Goal: Find specific page/section: Find specific page/section

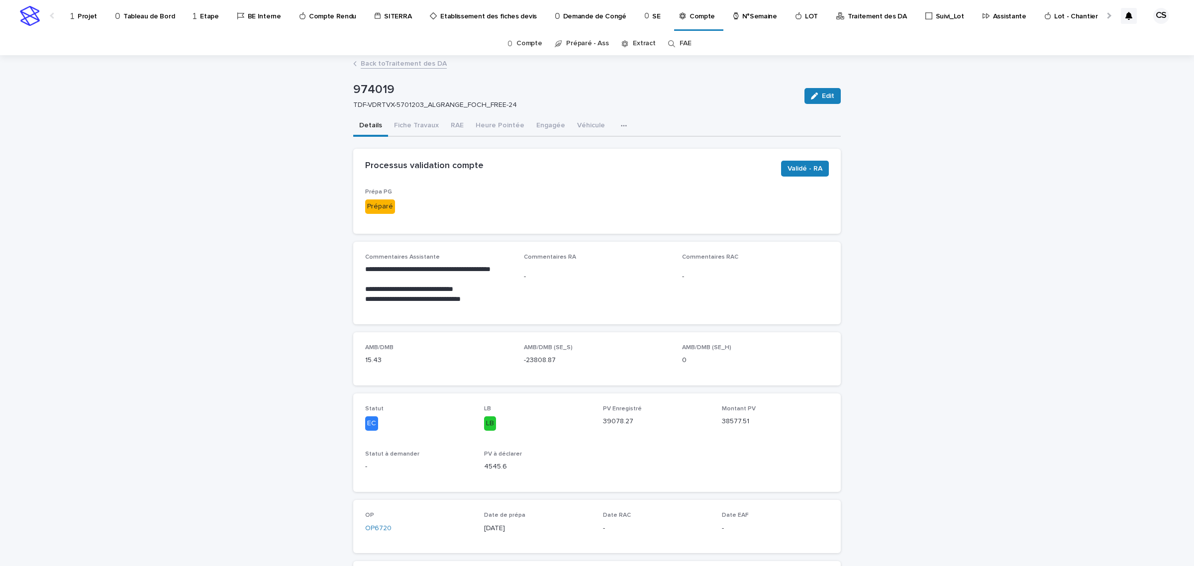
click at [83, 15] on p "Projet" at bounding box center [87, 10] width 19 height 21
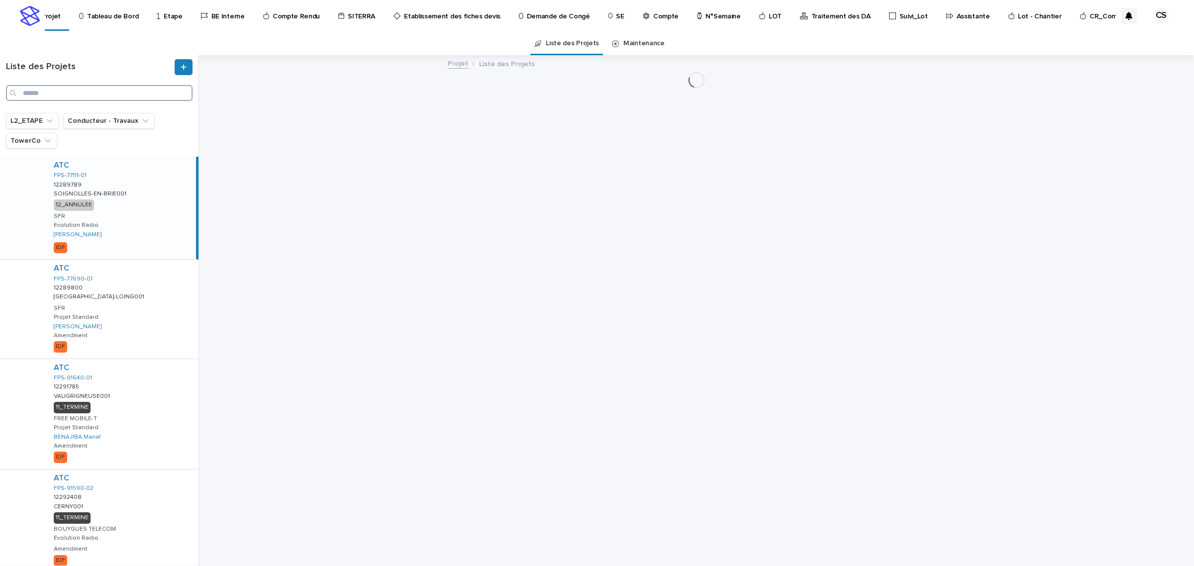
click at [117, 91] on input "Search" at bounding box center [99, 93] width 187 height 16
paste input "**********"
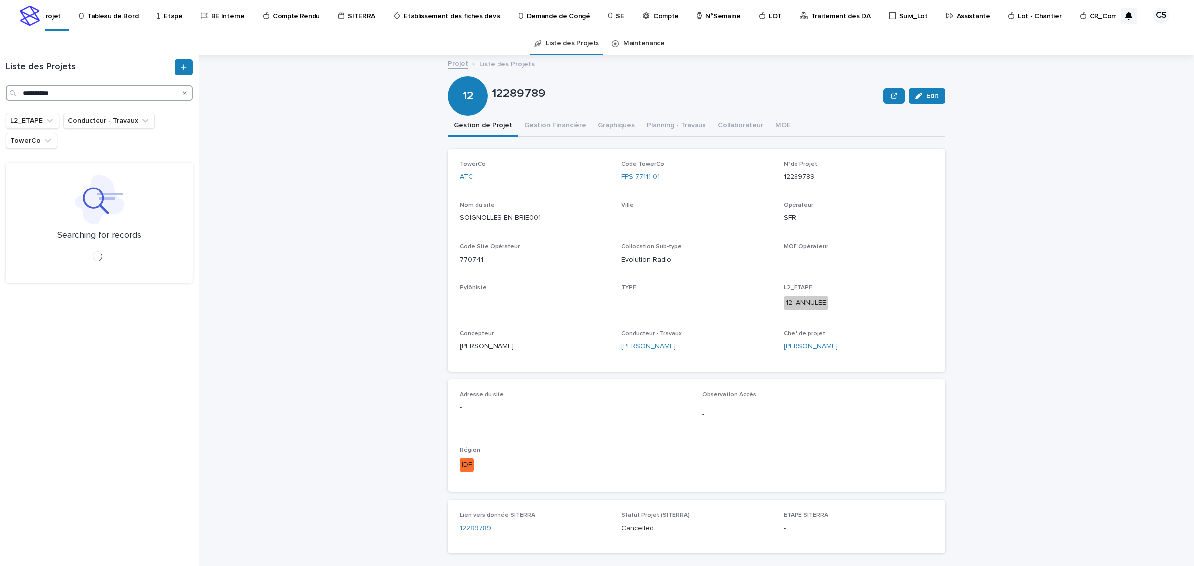
type input "**********"
click at [124, 184] on div "TDF 5612124 PE21198224 PE21198224 Lorient-[PERSON_NAME] Lorient-[PERSON_NAME] 1…" at bounding box center [121, 208] width 150 height 102
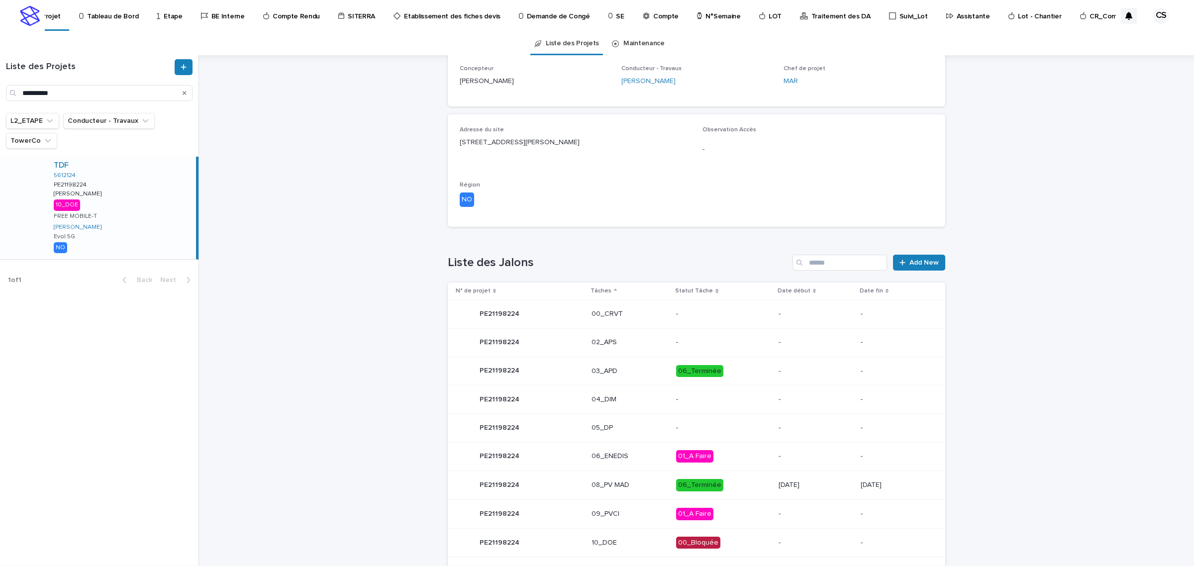
scroll to position [306, 0]
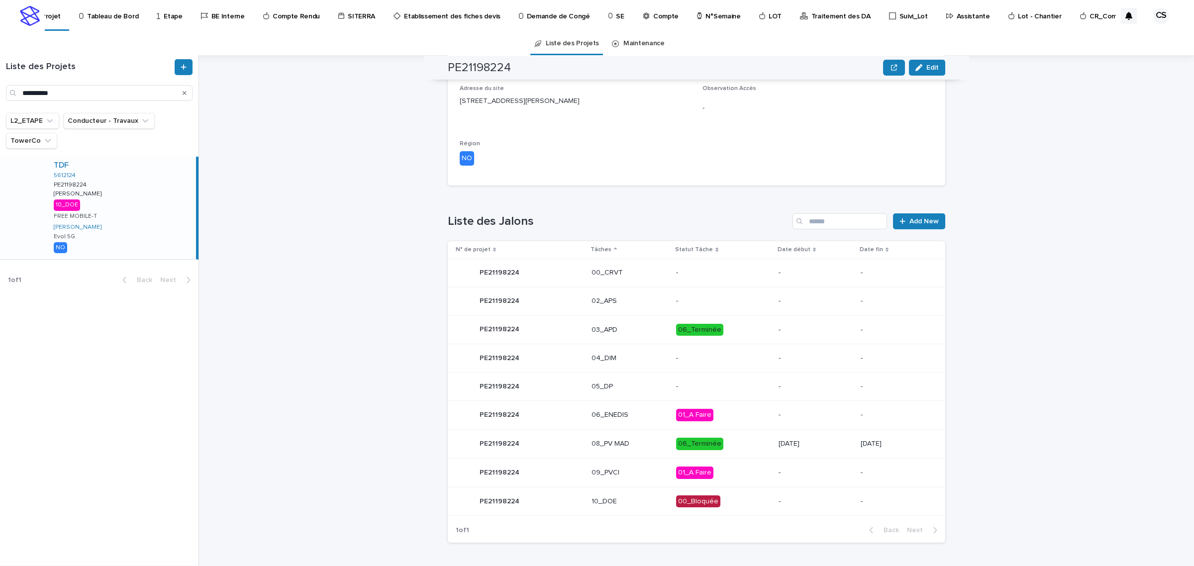
click at [754, 501] on td "00_Bloquée" at bounding box center [723, 501] width 102 height 29
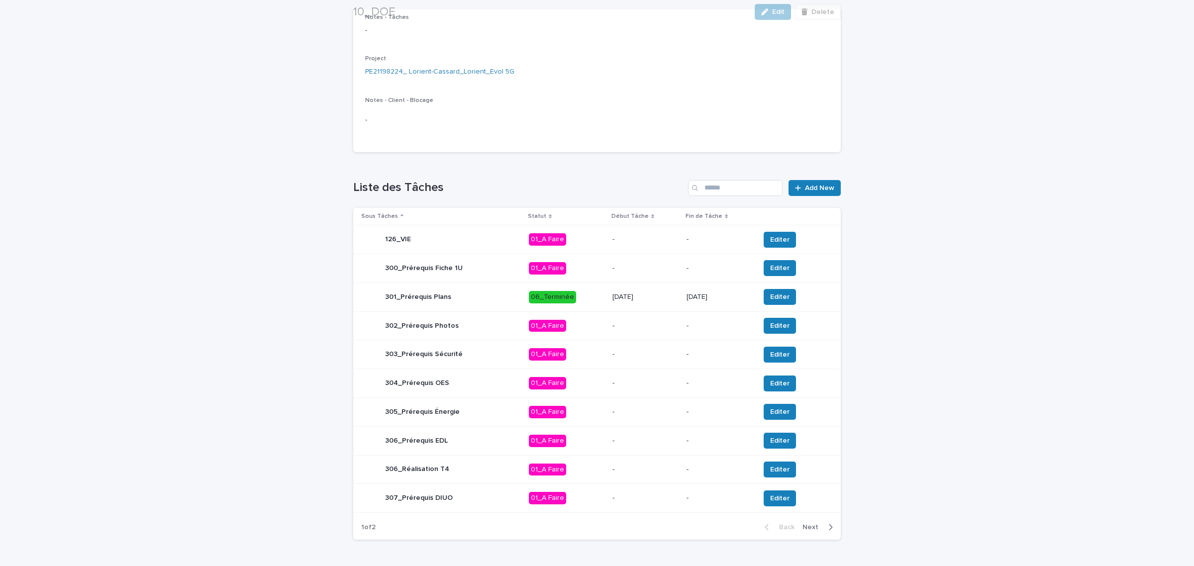
scroll to position [220, 0]
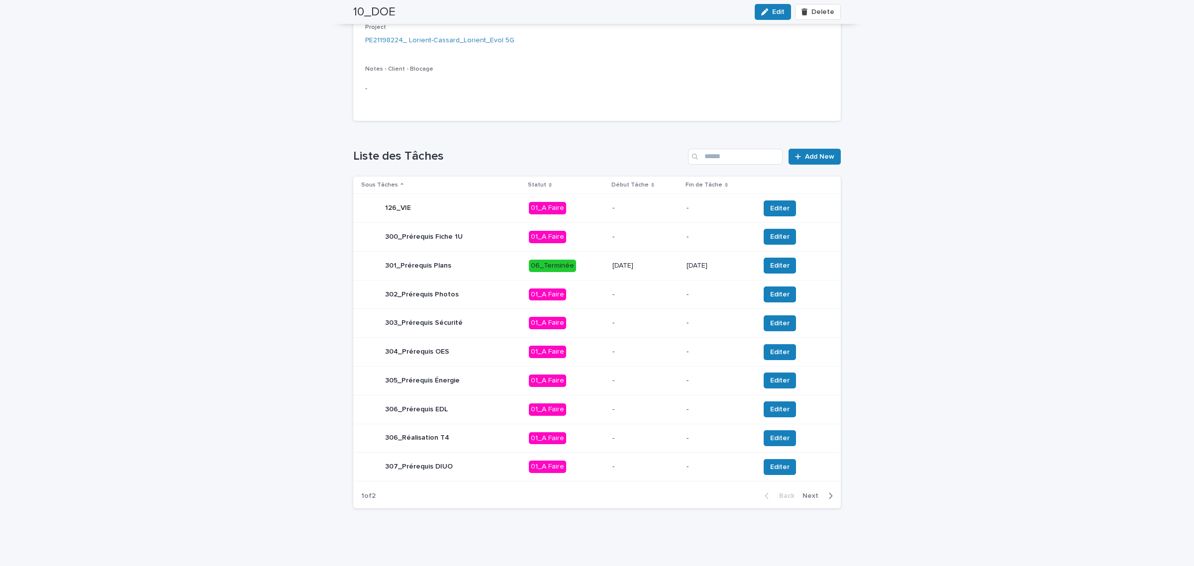
click at [804, 493] on span "Next" at bounding box center [813, 495] width 22 height 7
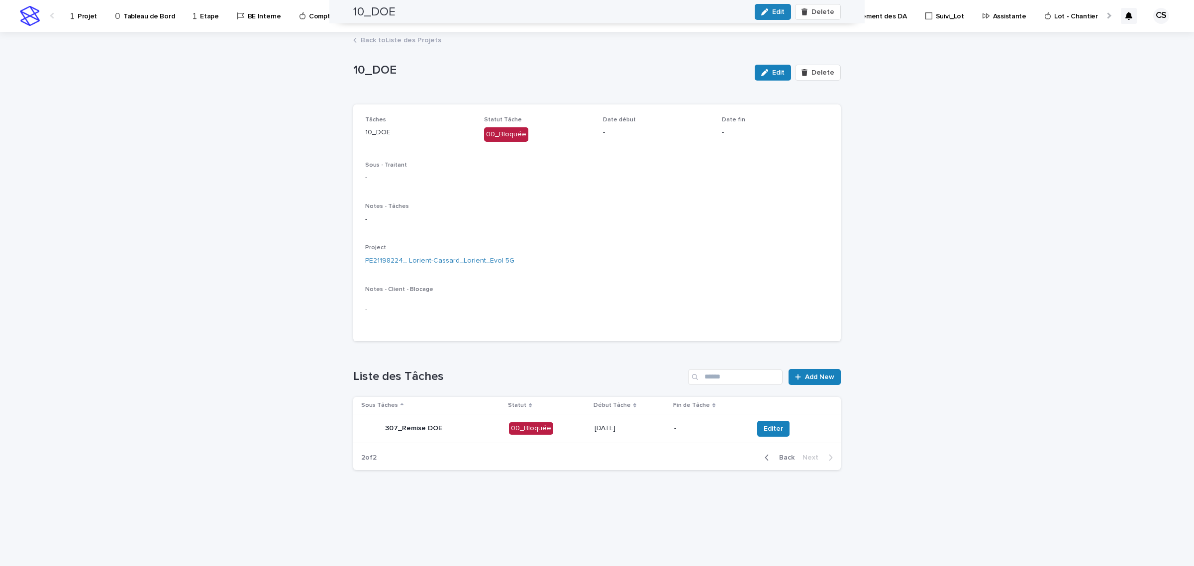
scroll to position [0, 0]
click at [765, 424] on span "Editer" at bounding box center [772, 429] width 19 height 10
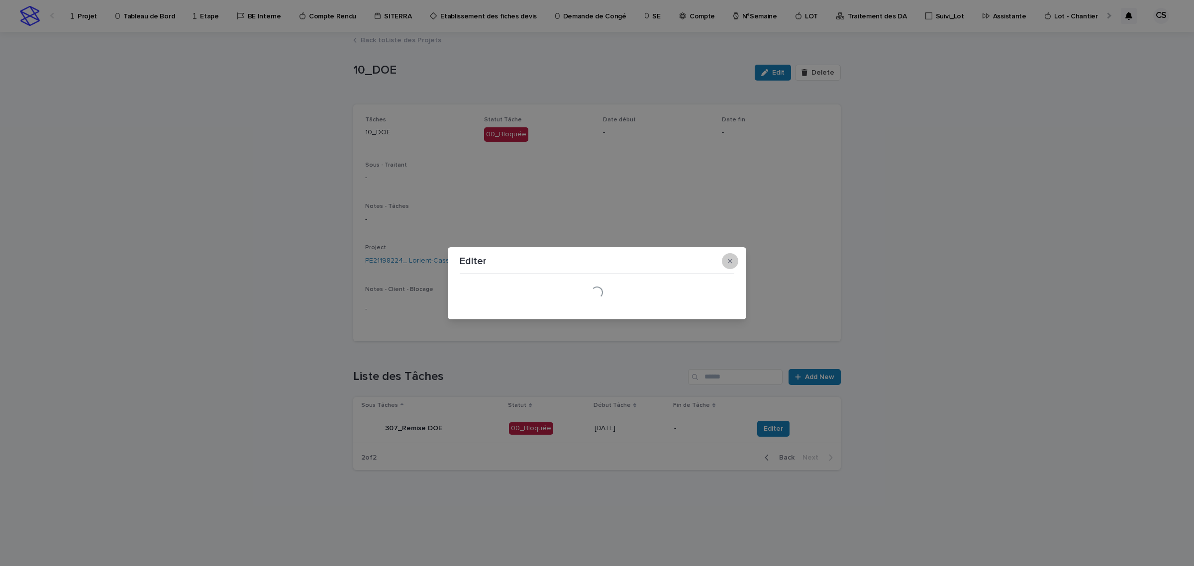
click at [729, 260] on icon "button" at bounding box center [730, 261] width 4 height 4
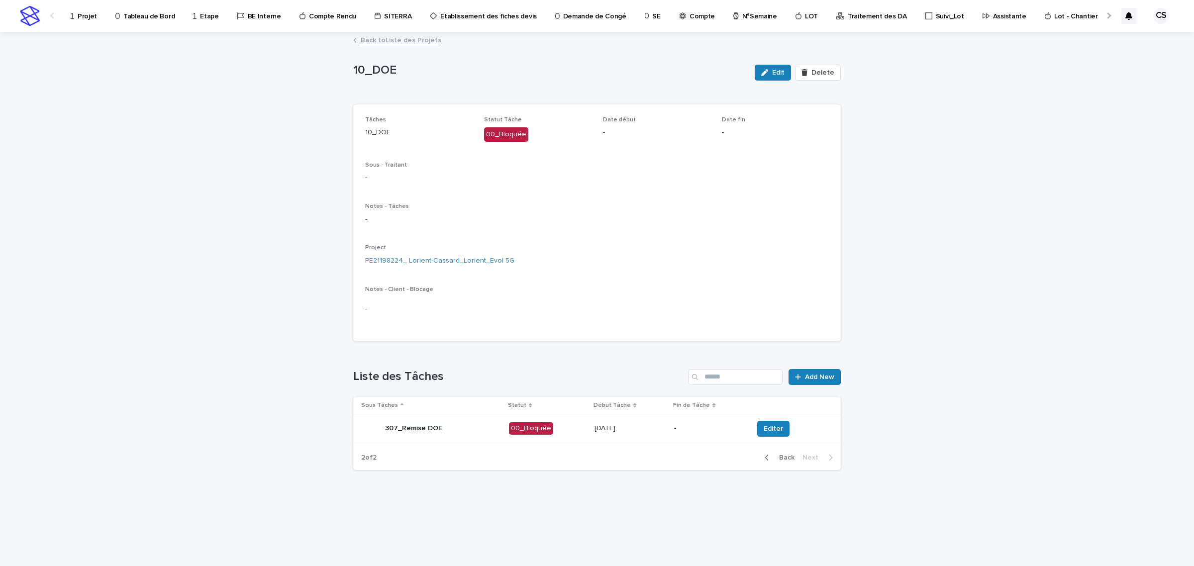
click at [378, 36] on link "Back to Liste des Projets" at bounding box center [401, 39] width 81 height 11
